Goal: Task Accomplishment & Management: Use online tool/utility

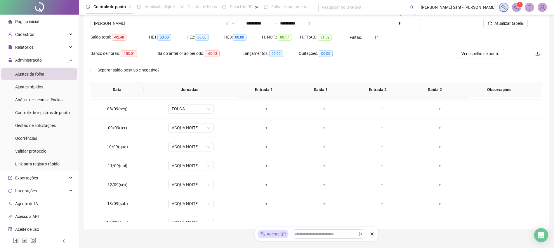
scroll to position [175, 0]
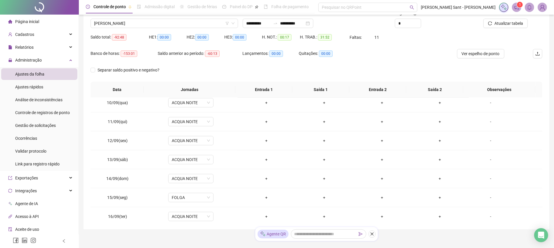
click at [30, 19] on span "Página inicial" at bounding box center [27, 21] width 24 height 5
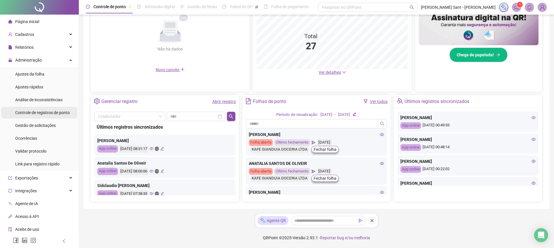
scroll to position [15, 0]
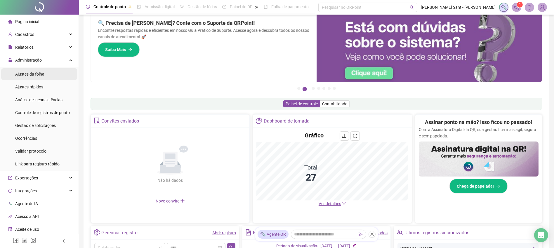
click at [36, 76] on span "Ajustes da folha" at bounding box center [29, 74] width 29 height 5
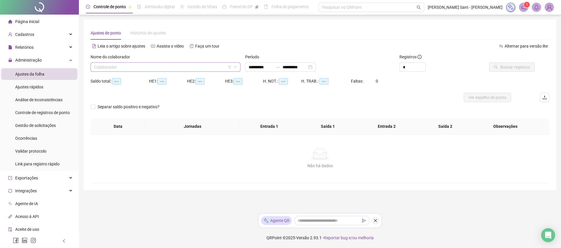
type input "**********"
click at [129, 69] on input "search" at bounding box center [163, 67] width 138 height 9
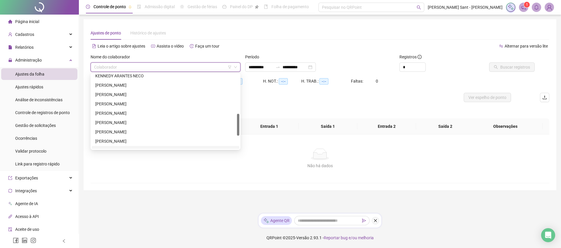
scroll to position [90, 0]
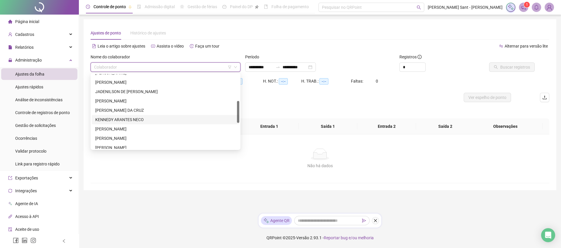
click at [117, 117] on div "KENNEDY ARANTES NECO" at bounding box center [165, 120] width 141 height 6
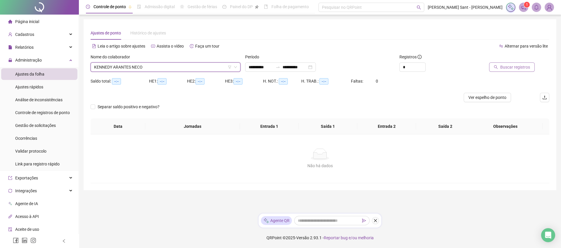
click at [519, 64] on span "Buscar registros" at bounding box center [515, 67] width 30 height 6
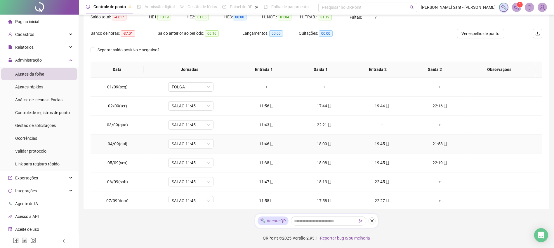
scroll to position [0, 0]
